Goal: Information Seeking & Learning: Compare options

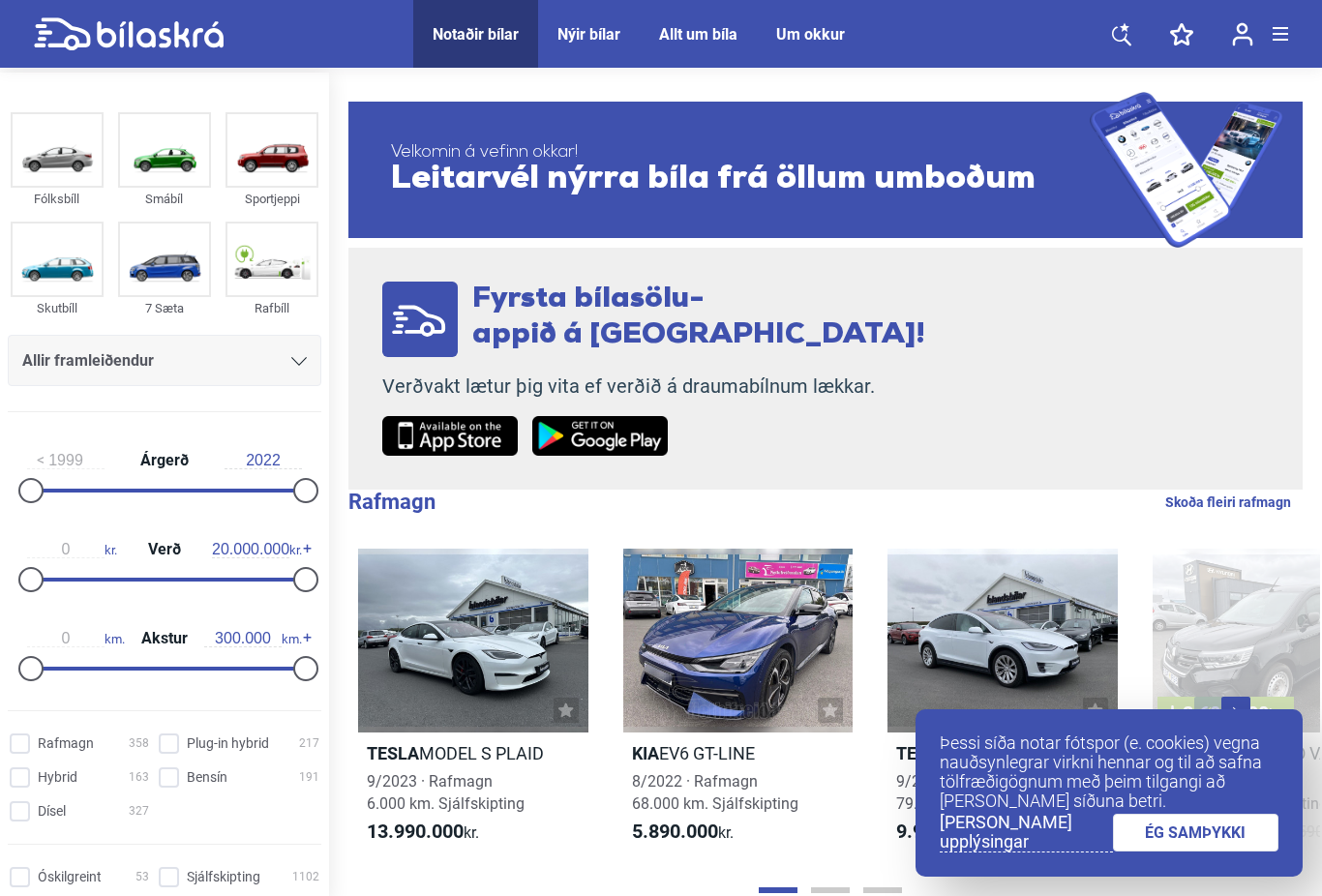
click at [174, 789] on input "Bensín 191" at bounding box center [242, 778] width 161 height 20
checkbox input "true"
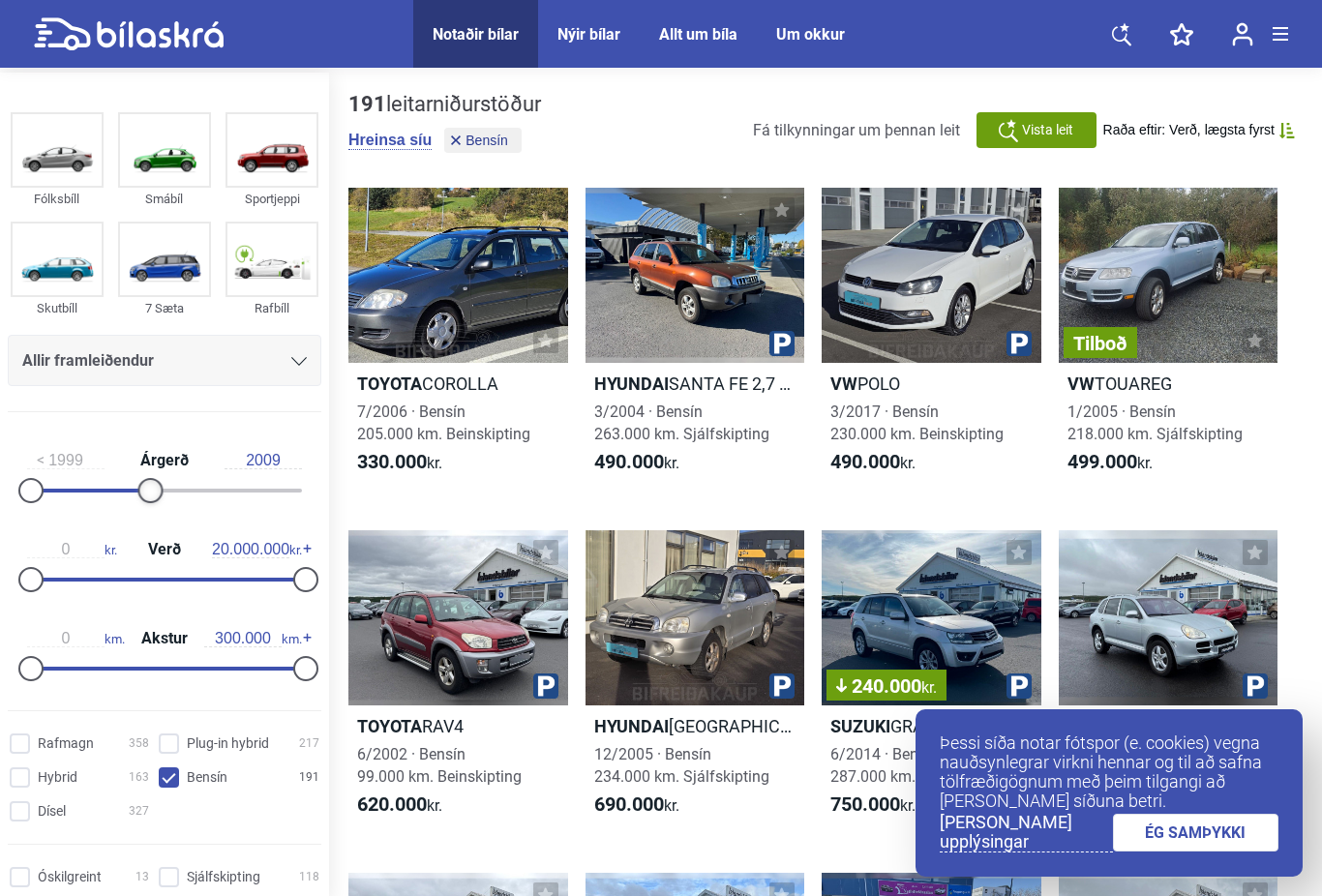
type input "2008"
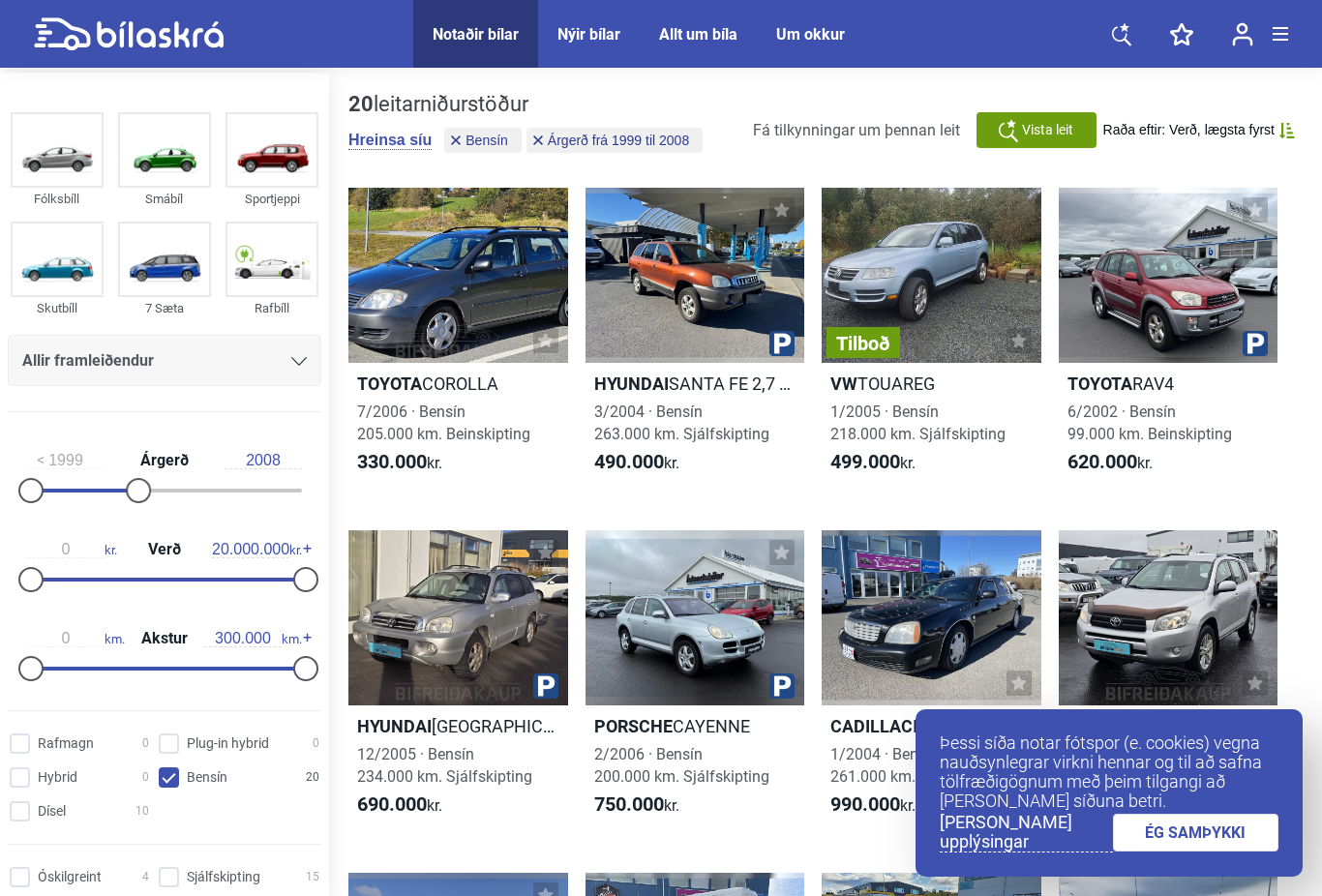
click at [305, 358] on icon at bounding box center [299, 361] width 16 height 9
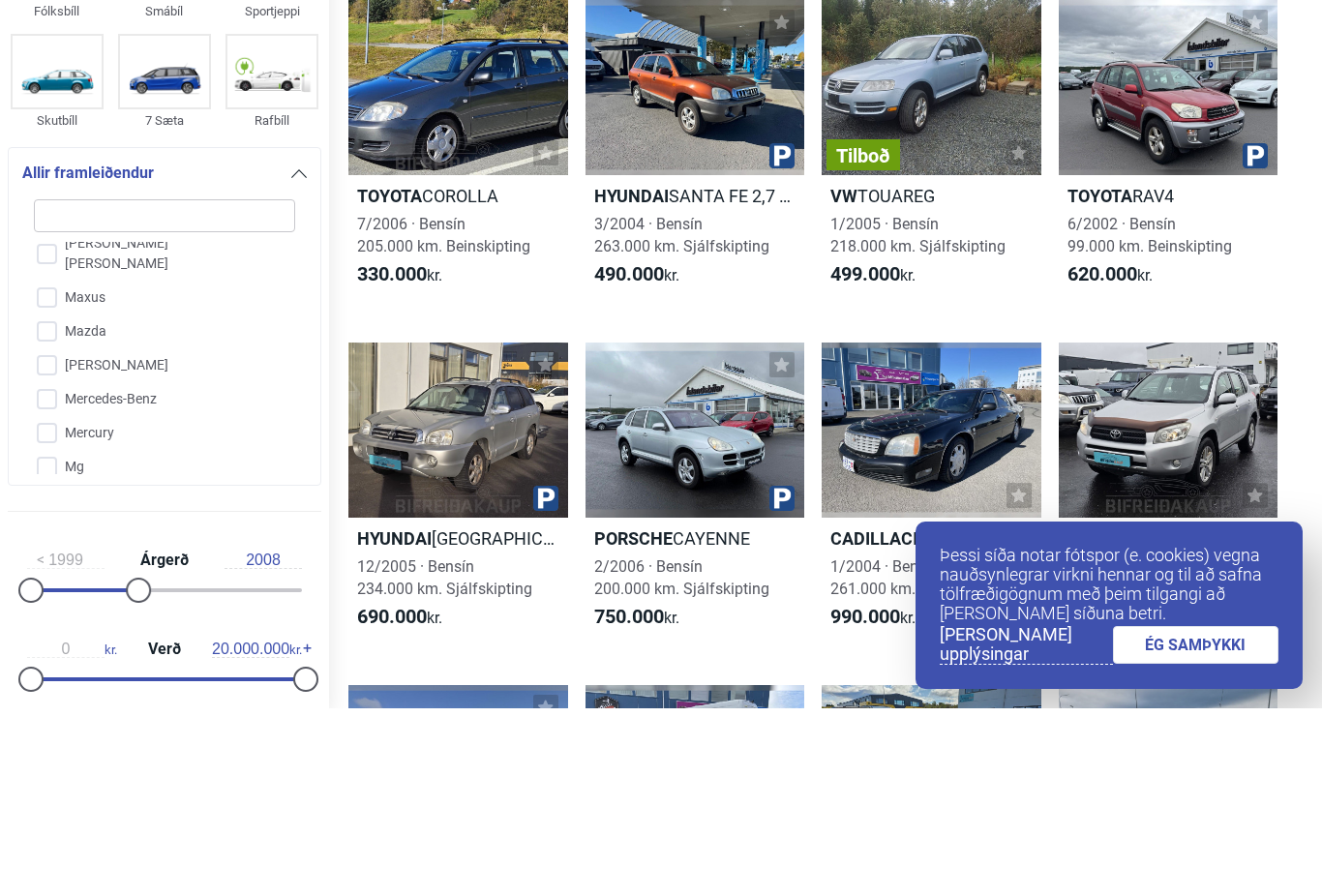
scroll to position [2946, 0]
click at [130, 554] on input "Mercedes-Benz" at bounding box center [152, 570] width 263 height 34
checkbox input "true"
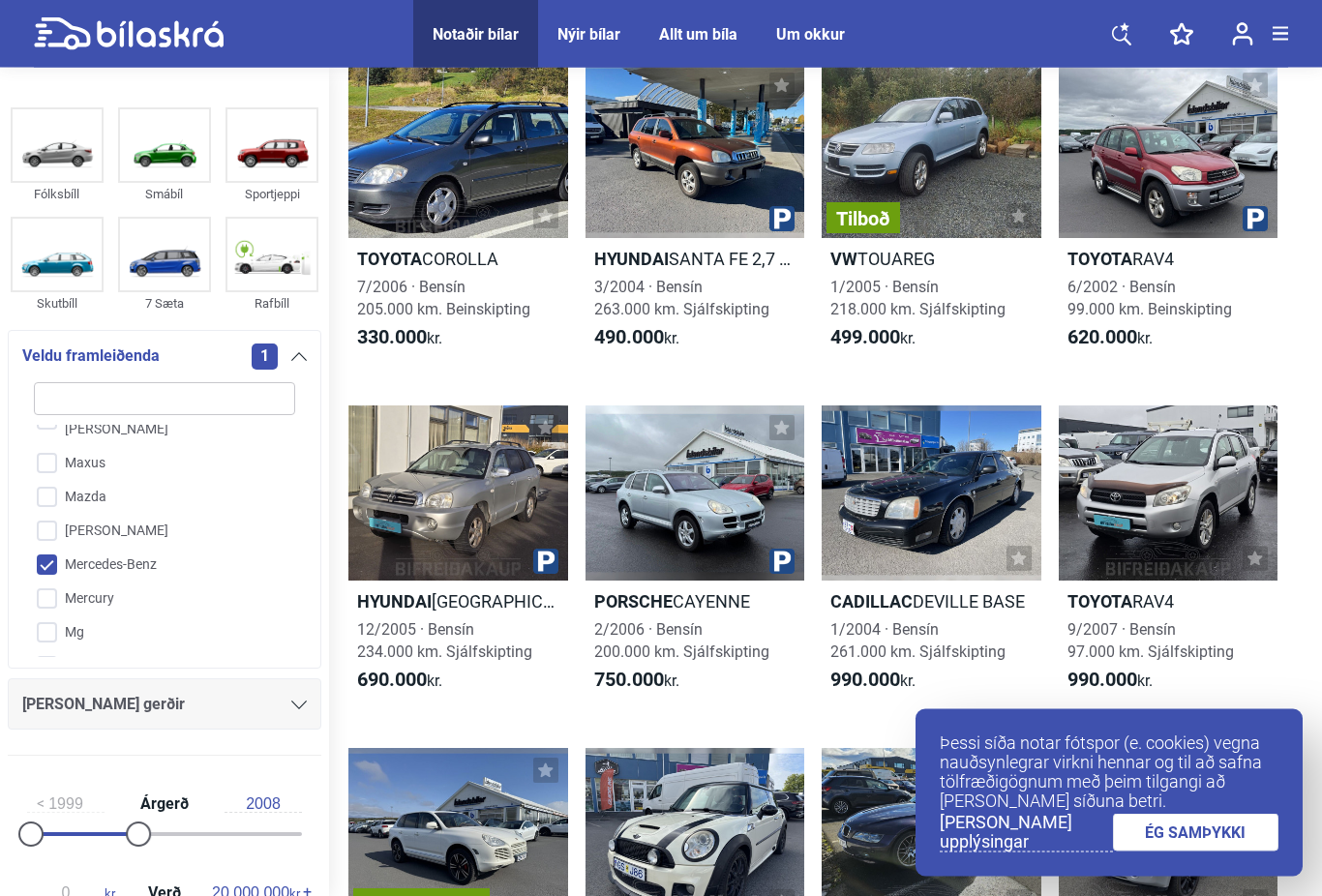
scroll to position [161, 0]
click at [57, 175] on img at bounding box center [57, 144] width 89 height 71
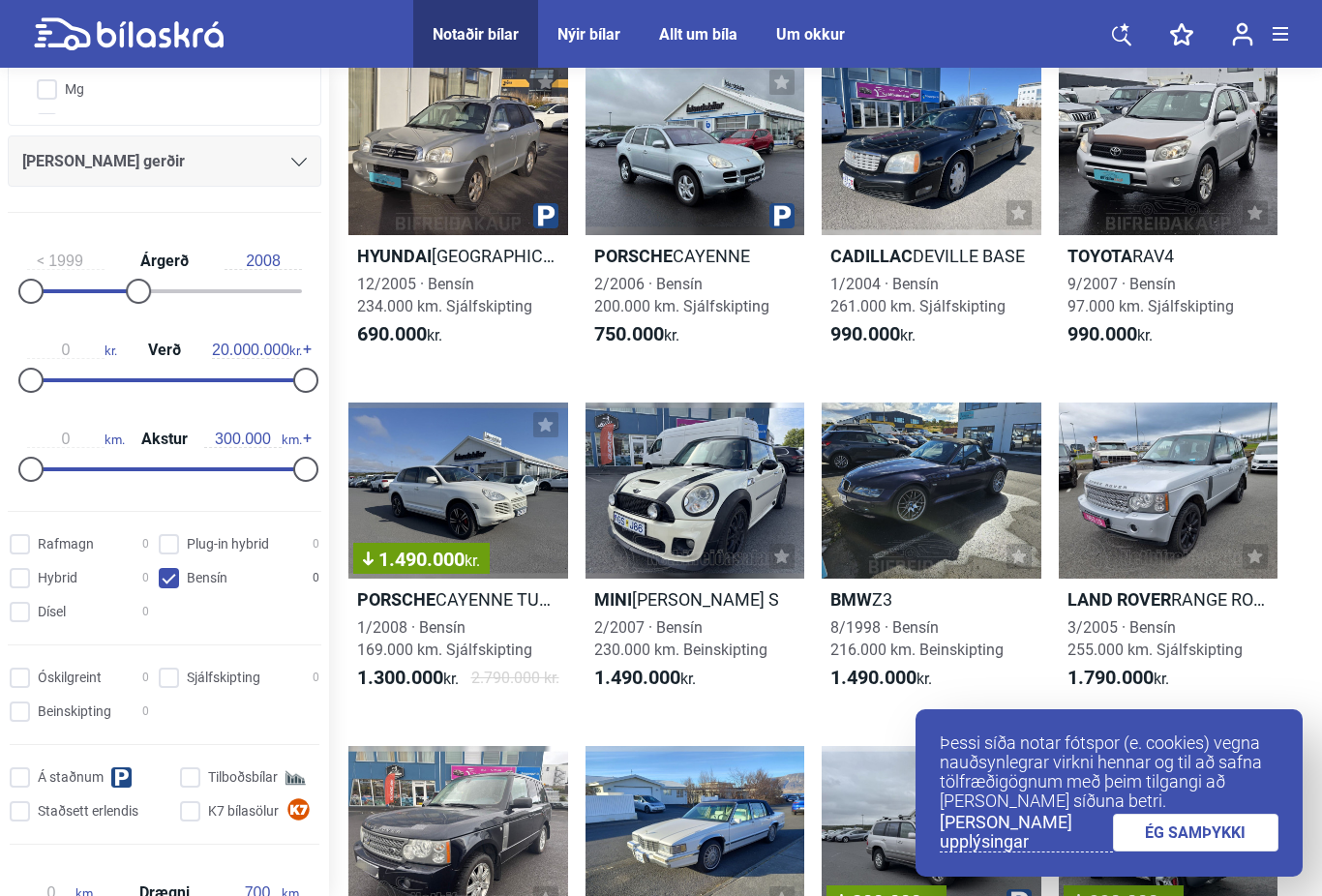
scroll to position [544, 0]
click at [175, 687] on input "Sjálfskipting 0" at bounding box center [242, 678] width 161 height 20
checkbox input "true"
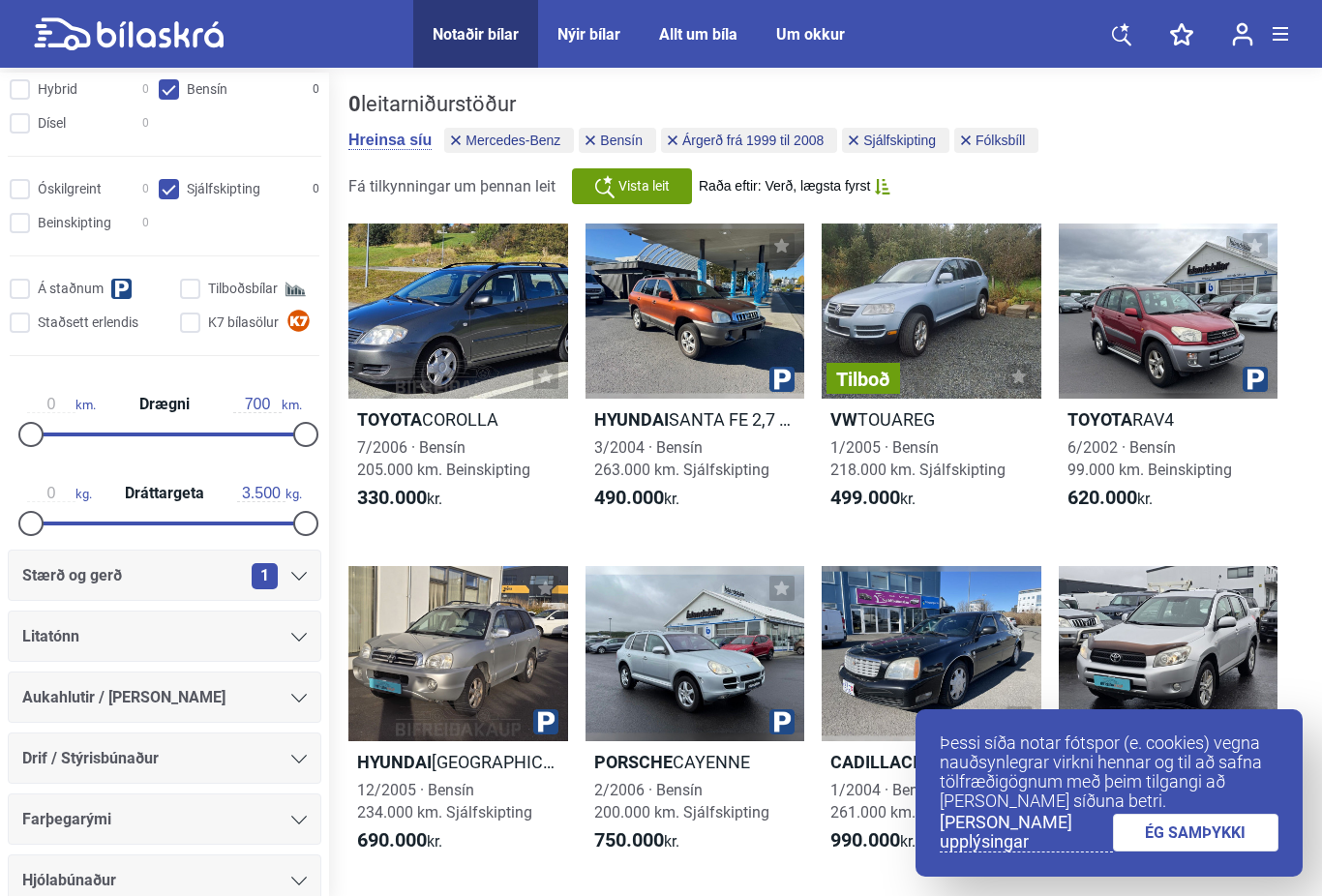
click at [294, 642] on icon at bounding box center [299, 637] width 16 height 9
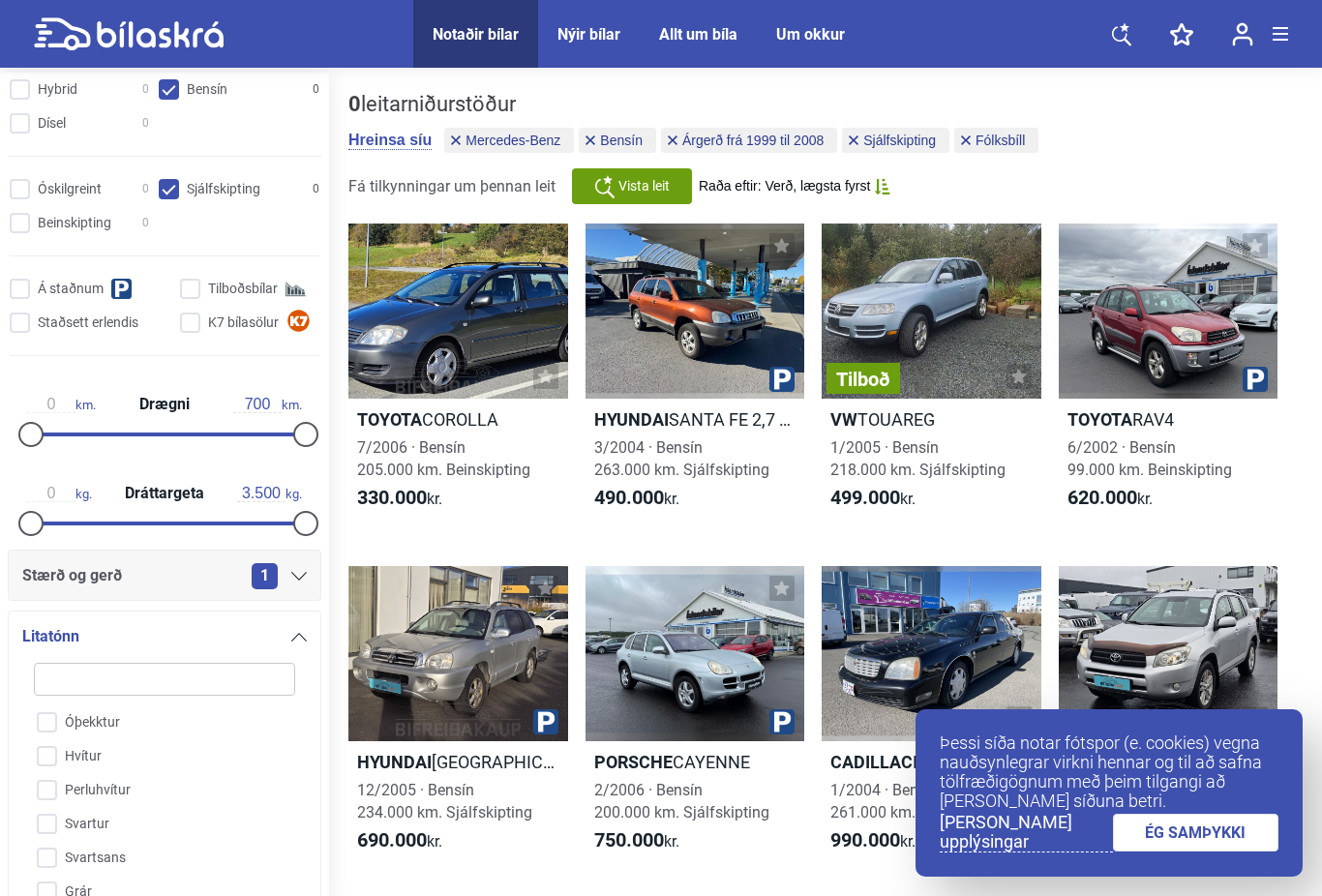
scroll to position [1387, 0]
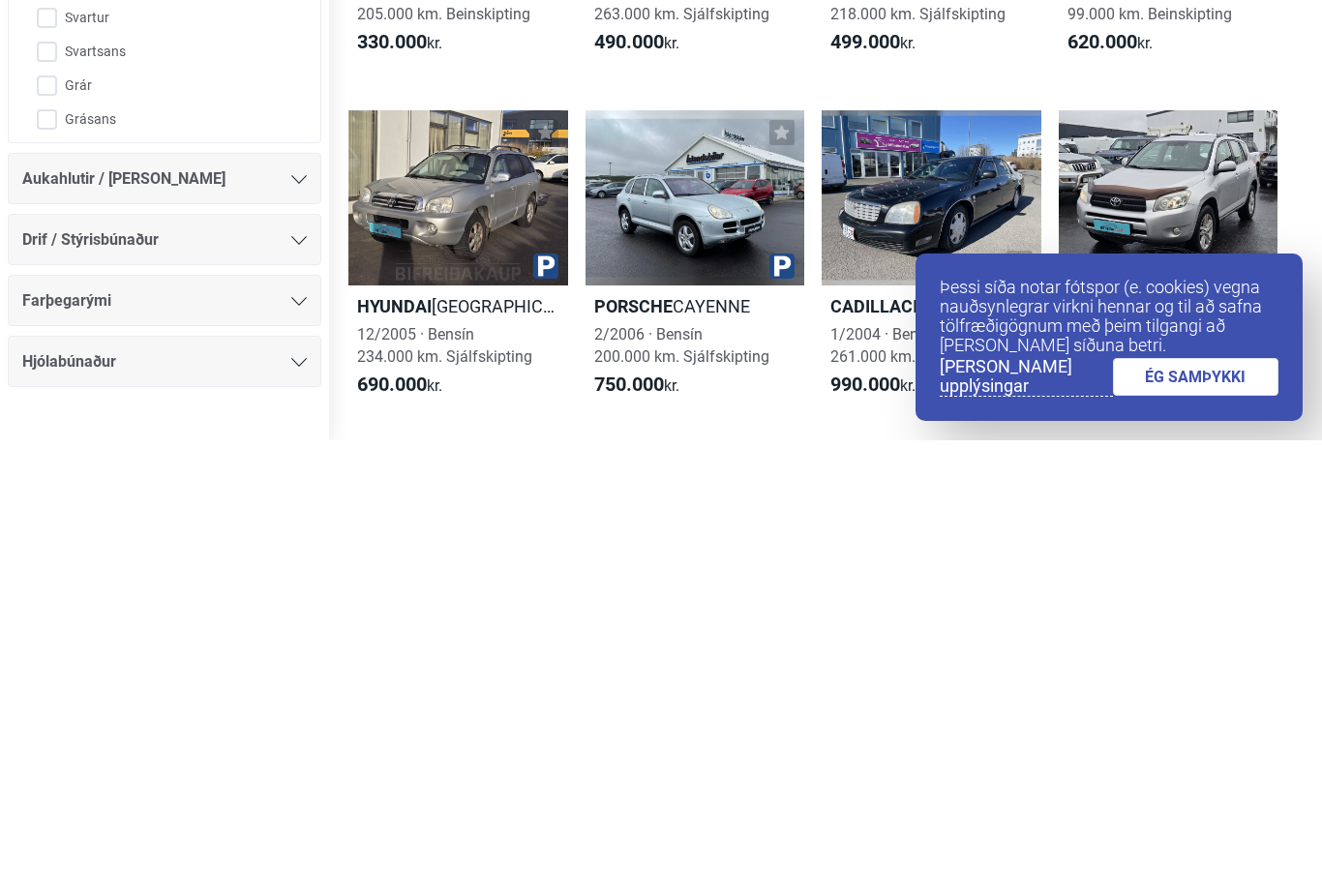
click at [1191, 814] on link "ÉG SAMÞYKKI" at bounding box center [1196, 833] width 167 height 38
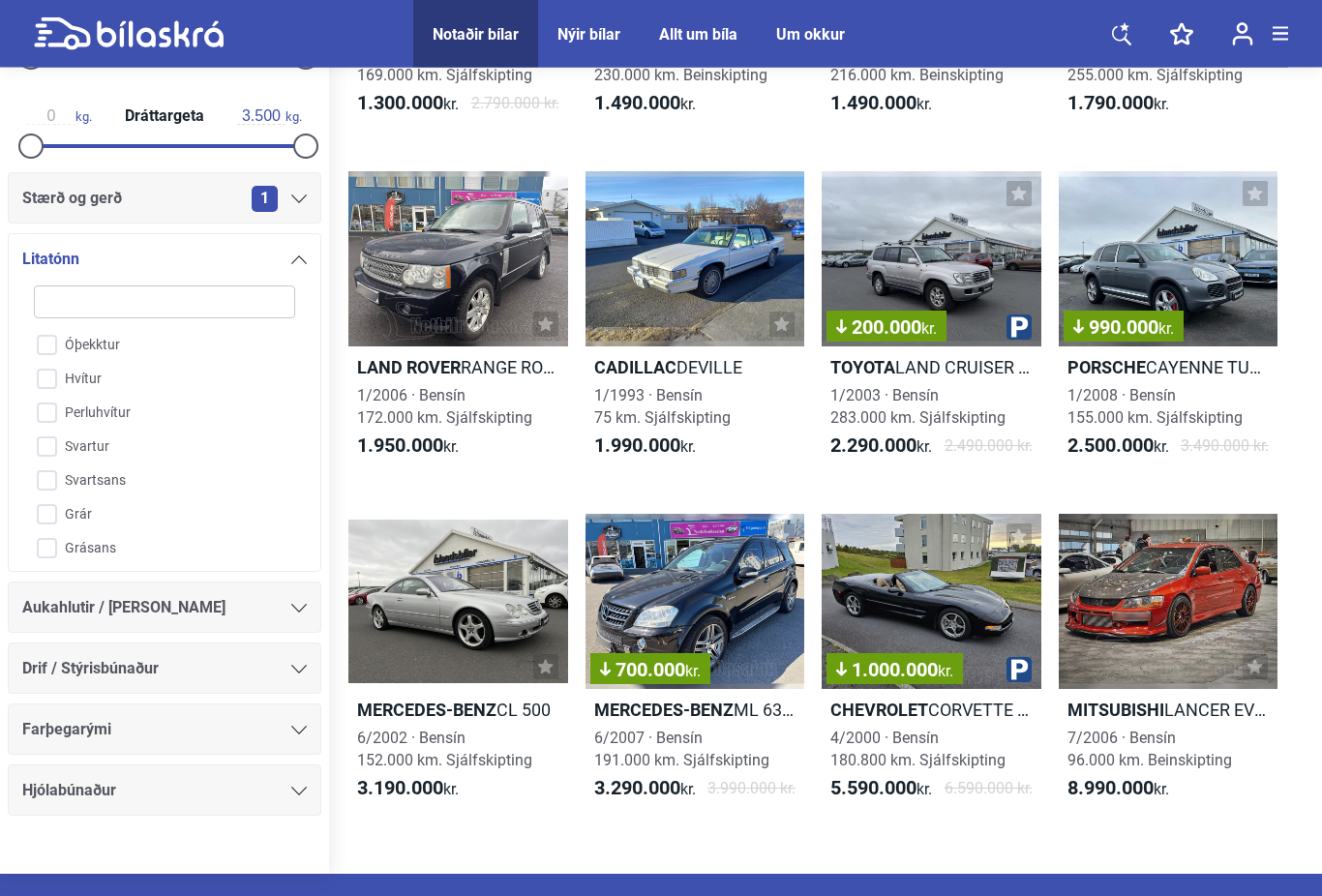
scroll to position [1081, 0]
click at [466, 604] on div at bounding box center [457, 602] width 219 height 175
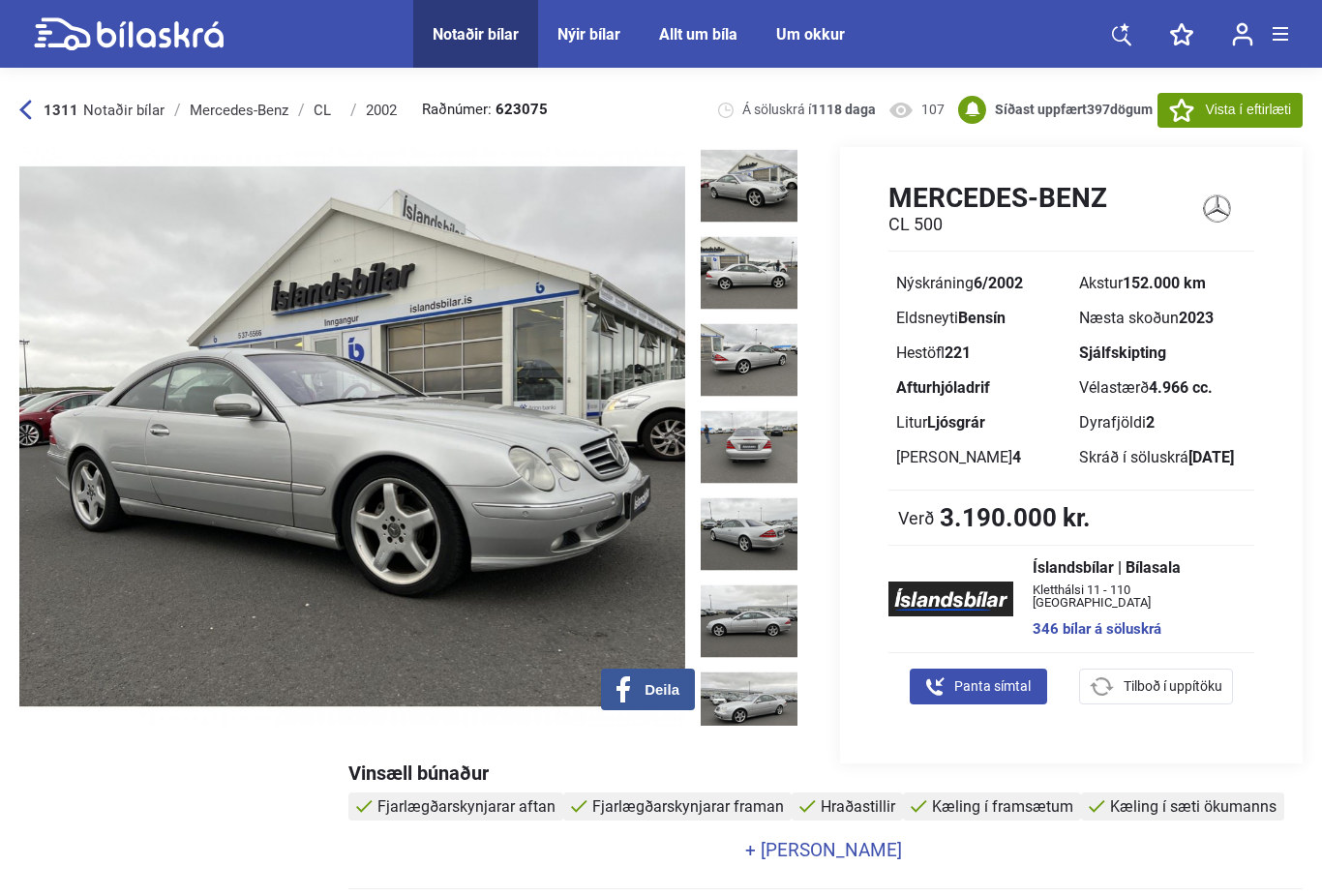
click at [235, 116] on div "Mercedes-Benz" at bounding box center [239, 110] width 98 height 16
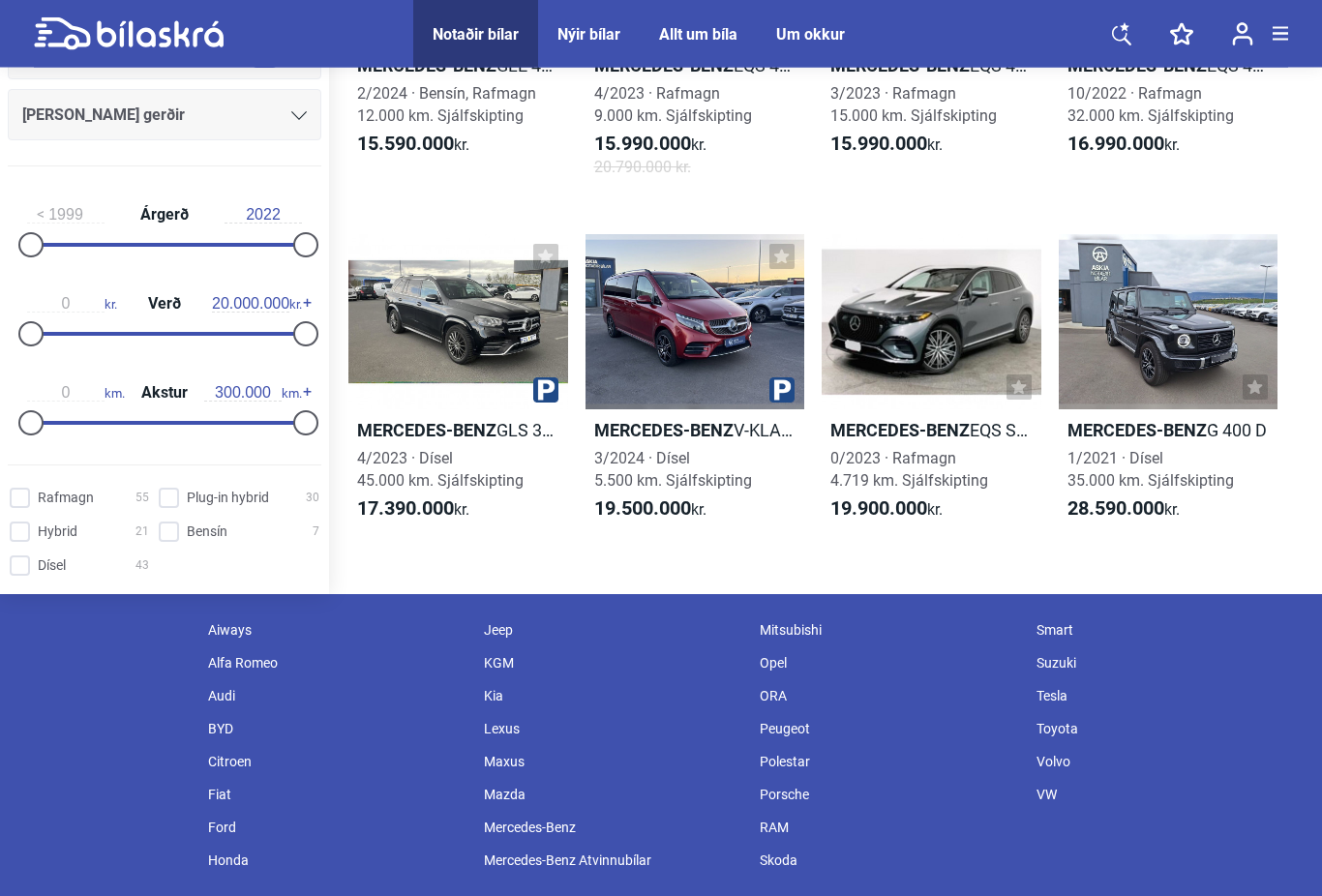
scroll to position [13114, 0]
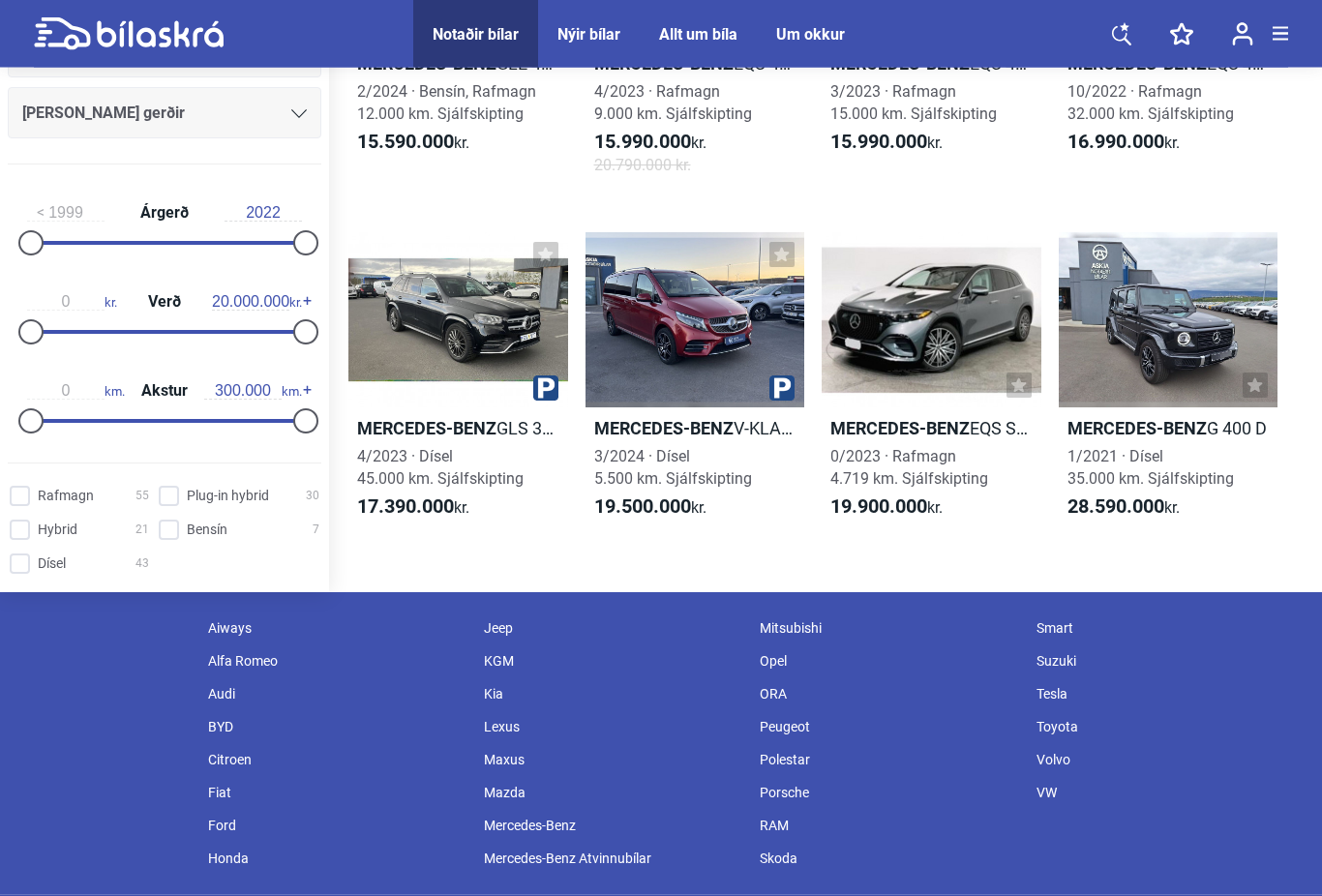
click at [528, 843] on div "Mercedes-Benz" at bounding box center [611, 827] width 276 height 33
